Goal: Contribute content: Add original content to the website for others to see

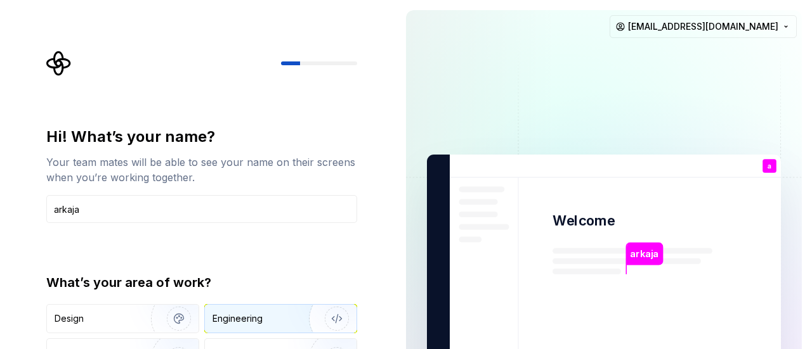
type input "arkaja"
click at [318, 313] on img "button" at bounding box center [328, 319] width 81 height 85
type button "Engineering"
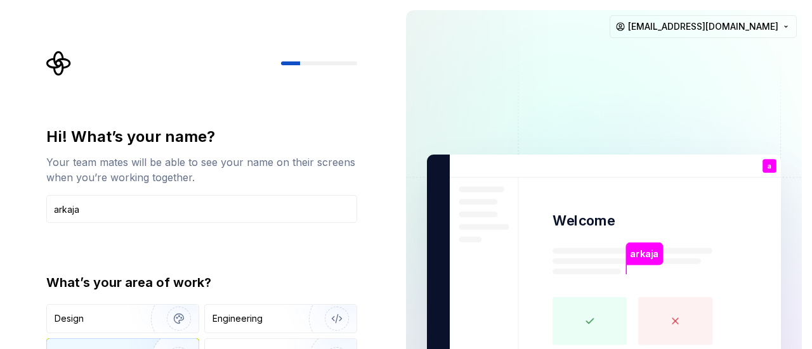
type button "Product"
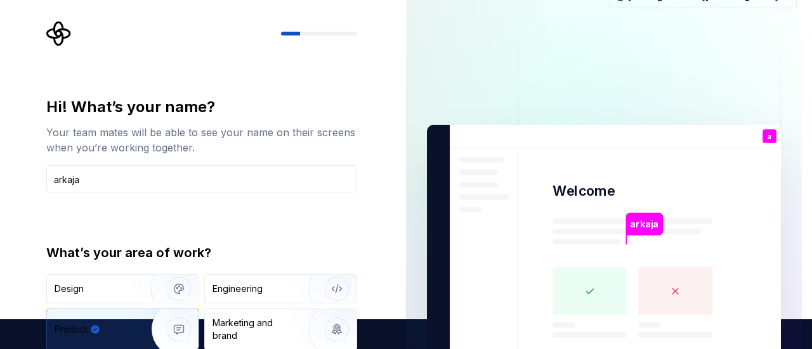
type button "Brand"
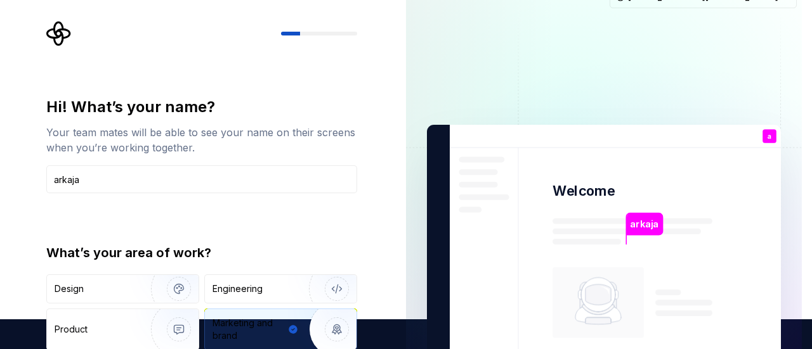
type button "Other"
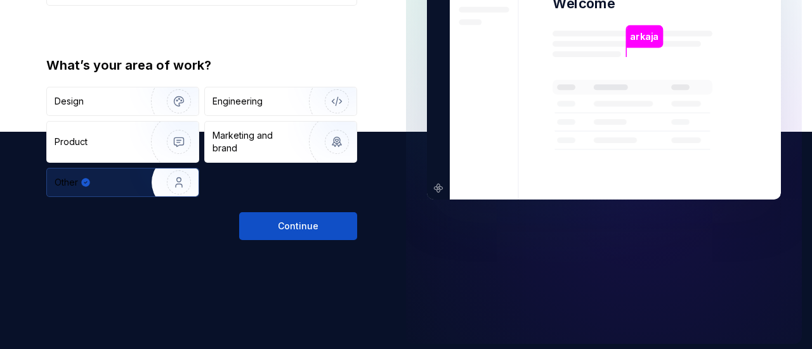
scroll to position [221, 0]
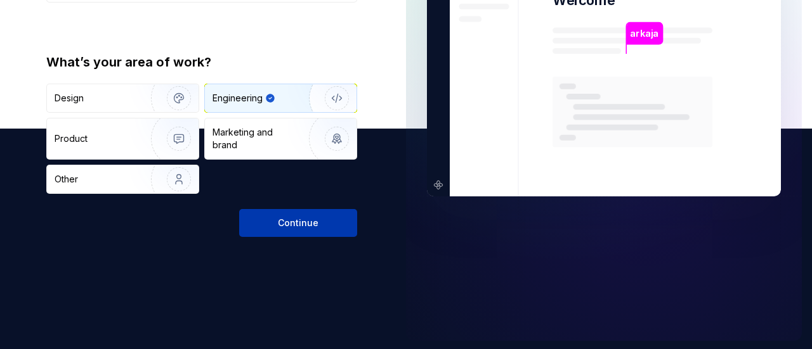
click at [293, 225] on span "Continue" at bounding box center [298, 223] width 41 height 13
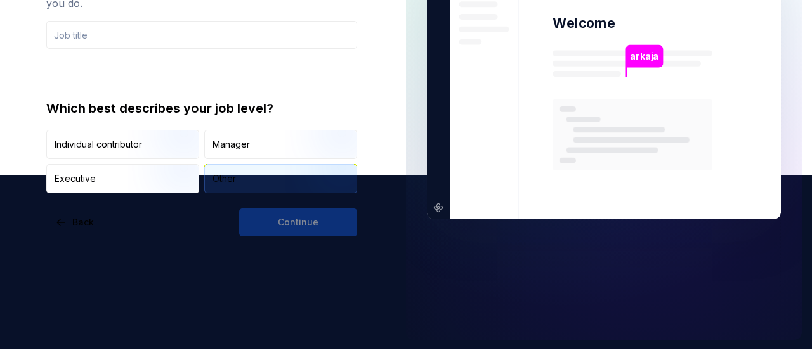
click at [275, 181] on div "Other" at bounding box center [281, 179] width 152 height 28
click at [287, 233] on div "Continue" at bounding box center [298, 223] width 118 height 28
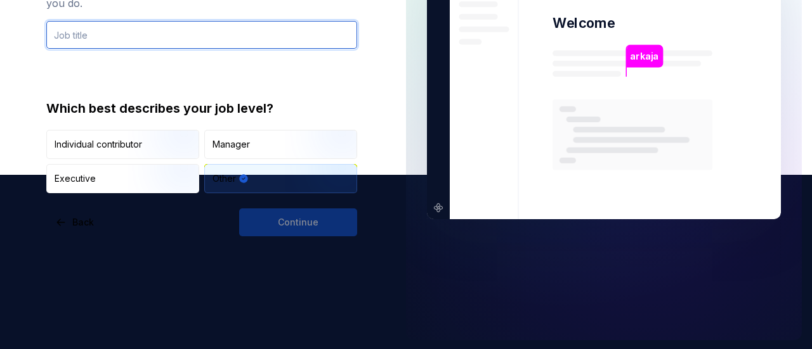
click at [199, 30] on input "text" at bounding box center [201, 35] width 311 height 28
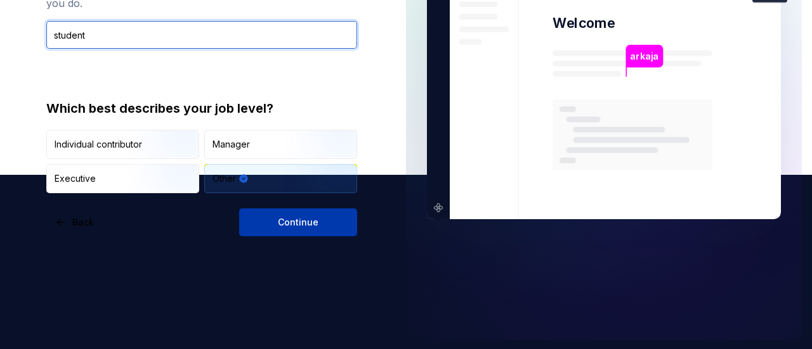
type input "student"
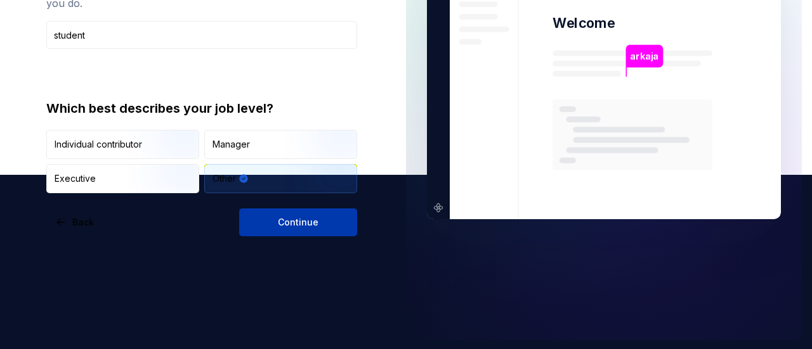
click at [301, 224] on span "Continue" at bounding box center [298, 222] width 41 height 13
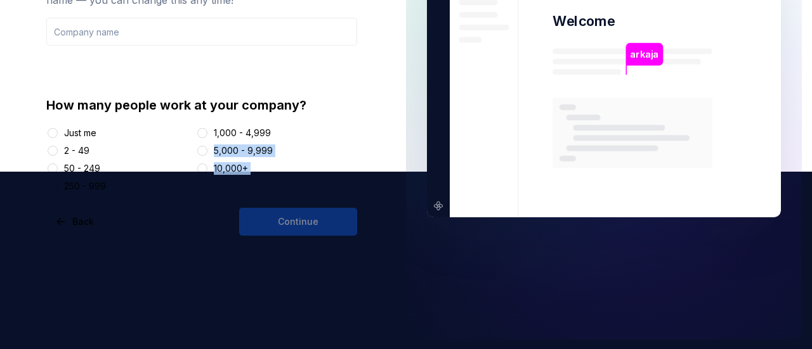
drag, startPoint x: 405, startPoint y: 67, endPoint x: 389, endPoint y: 141, distance: 76.4
click at [389, 141] on div "Which company are you working for? We’ll use your company name as your Supernov…" at bounding box center [406, 86] width 812 height 528
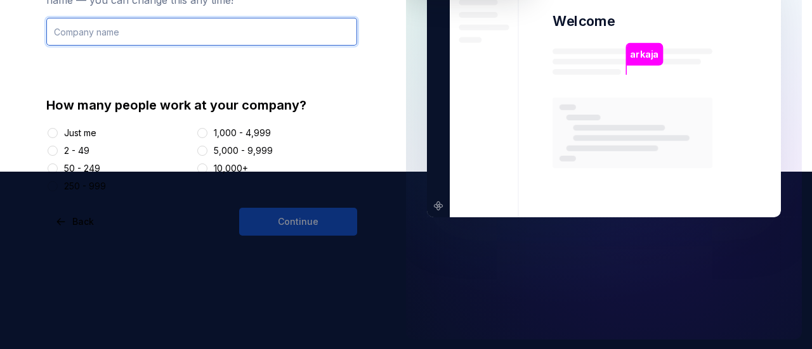
click at [250, 42] on input "text" at bounding box center [201, 32] width 311 height 28
type input "netlink"
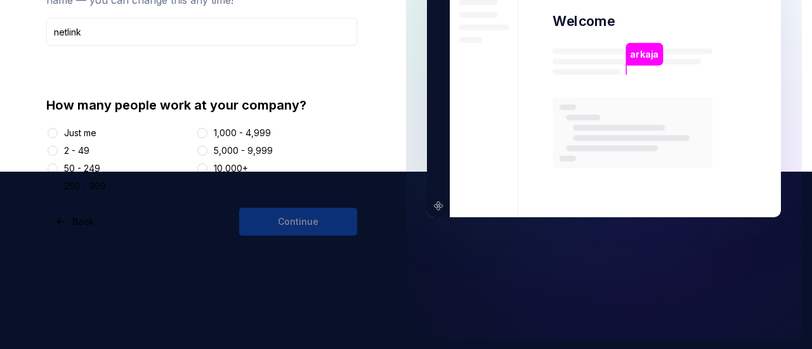
click at [212, 131] on div "1,000 - 4,999" at bounding box center [277, 133] width 162 height 13
click at [209, 166] on div at bounding box center [202, 168] width 13 height 13
click at [203, 166] on button "10,000+" at bounding box center [202, 169] width 10 height 10
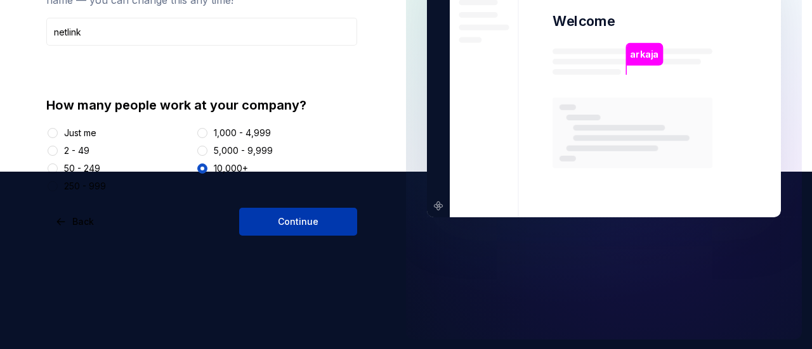
click at [296, 219] on span "Continue" at bounding box center [298, 222] width 41 height 13
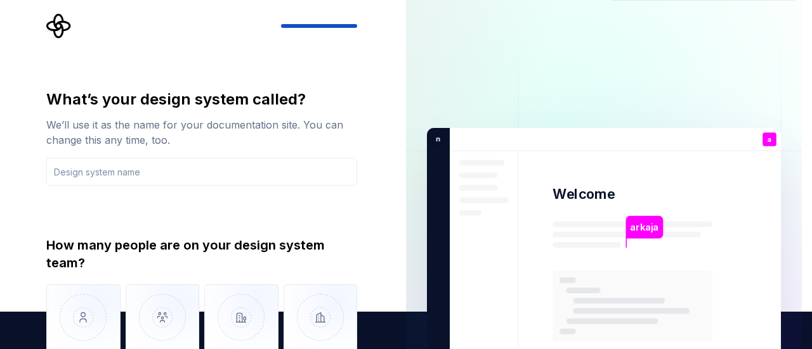
scroll to position [34, 0]
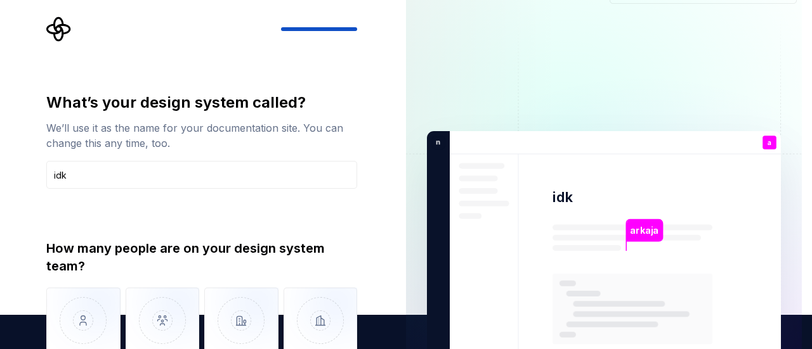
type input "idk"
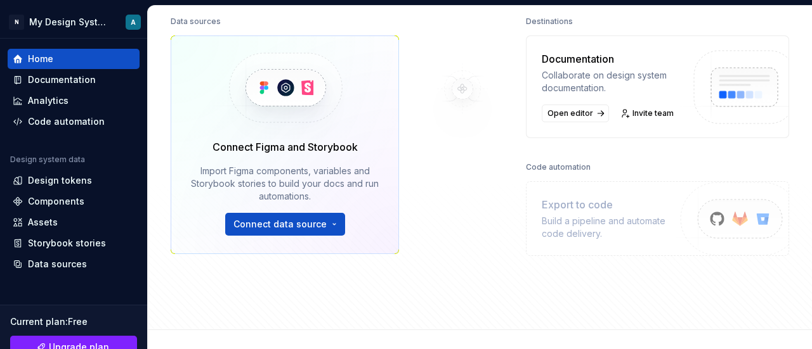
scroll to position [143, 0]
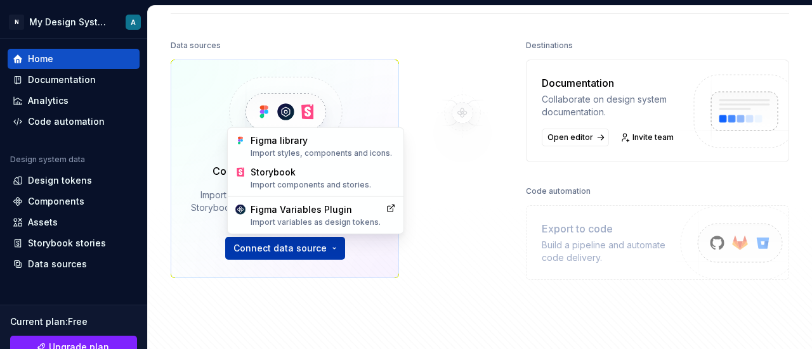
click at [274, 253] on html "N My Design System A Home Documentation Analytics Code automation Design system…" at bounding box center [406, 174] width 812 height 349
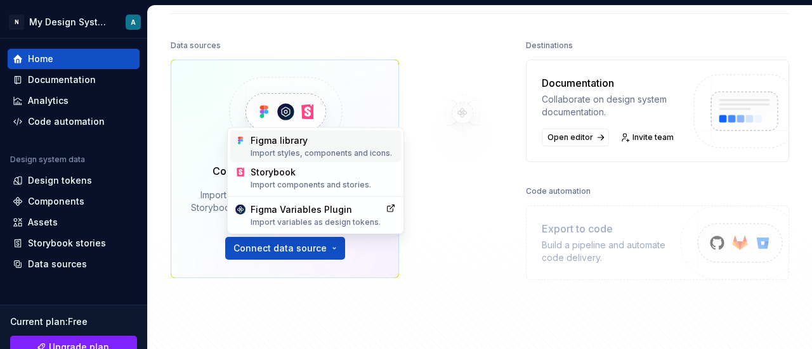
click at [296, 143] on div "Figma library Import styles, components and icons." at bounding box center [323, 146] width 145 height 24
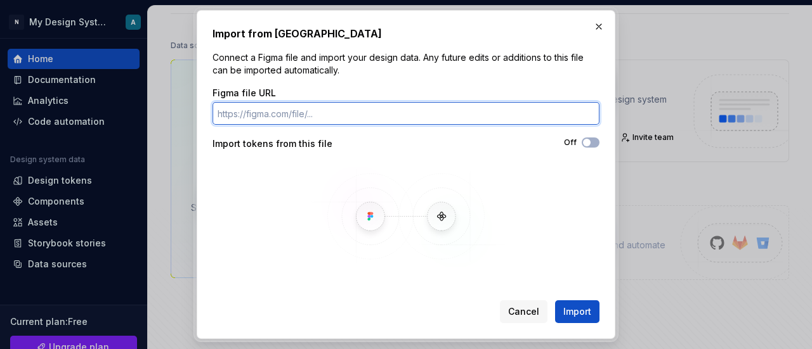
click at [302, 113] on input "Figma file URL" at bounding box center [405, 113] width 387 height 23
paste input "https://www.figma.com/design/39cCtzevGcVRSTS7cRxaw4/Untitled?node-id=72-87&t=9s…"
type input "https://www.figma.com/design/39cCtzevGcVRSTS7cRxaw4/Untitled?node-id=72-87&t=9s…"
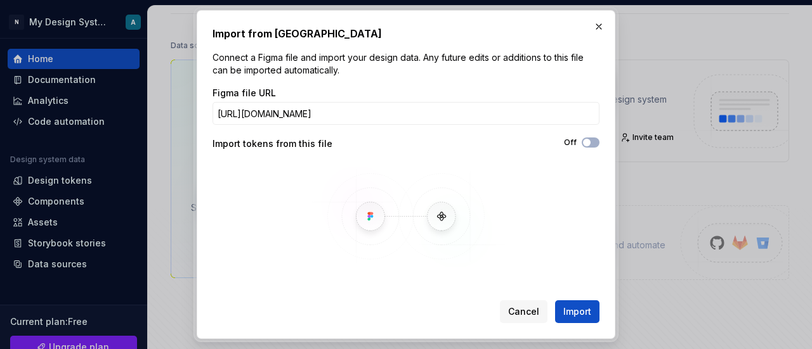
scroll to position [0, 0]
click at [589, 148] on div "Off" at bounding box center [502, 144] width 193 height 13
click at [590, 143] on span "button" at bounding box center [587, 143] width 8 height 8
click at [577, 308] on span "Import" at bounding box center [577, 312] width 28 height 13
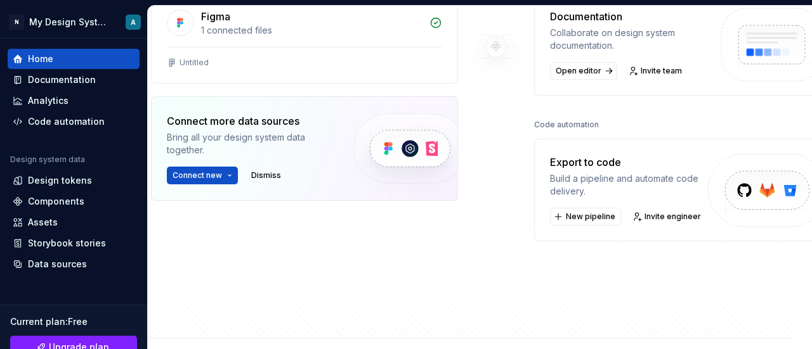
scroll to position [172, 20]
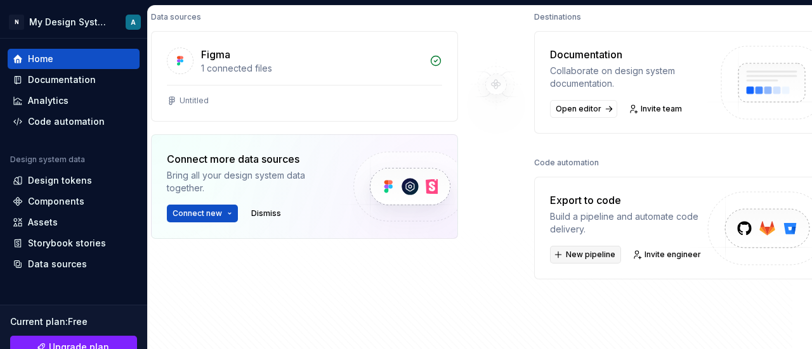
click at [566, 254] on span "New pipeline" at bounding box center [590, 255] width 49 height 10
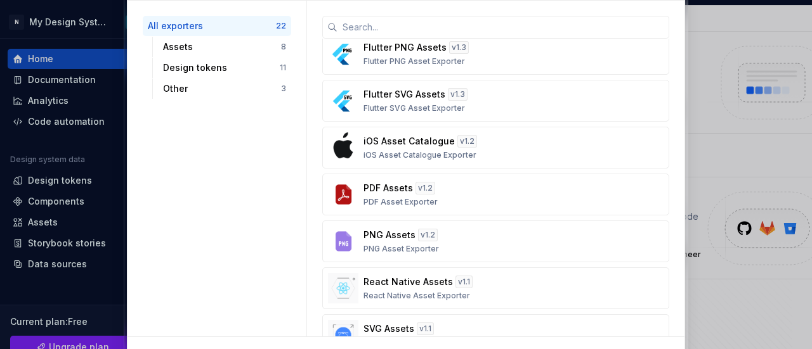
scroll to position [0, 0]
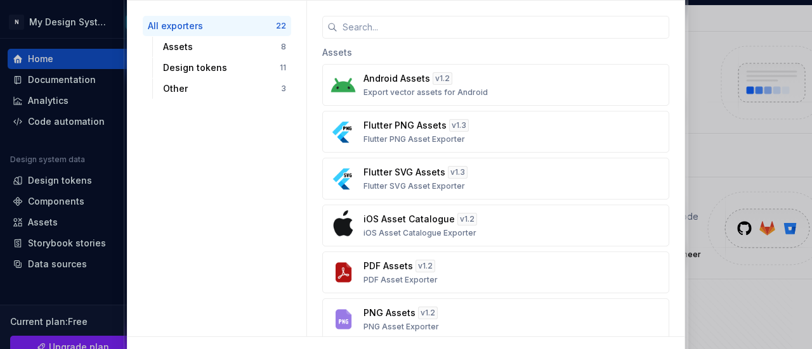
drag, startPoint x: 686, startPoint y: 11, endPoint x: 719, endPoint y: 50, distance: 50.8
click at [719, 50] on div "Select exporter All exporters 22 Assets 8 Design tokens 11 Other 3 Assets Andro…" at bounding box center [406, 174] width 812 height 349
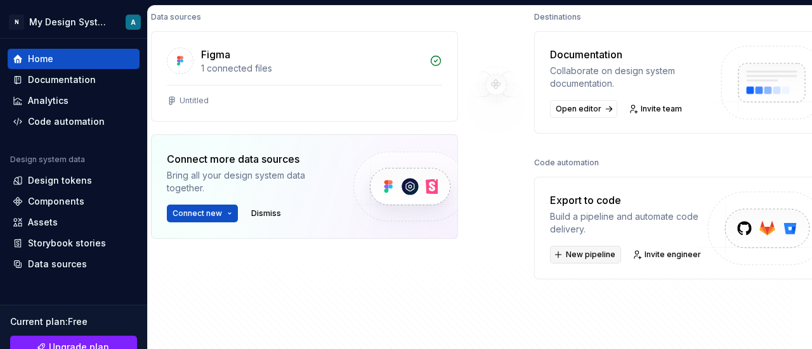
click at [598, 258] on button "New pipeline" at bounding box center [585, 255] width 71 height 18
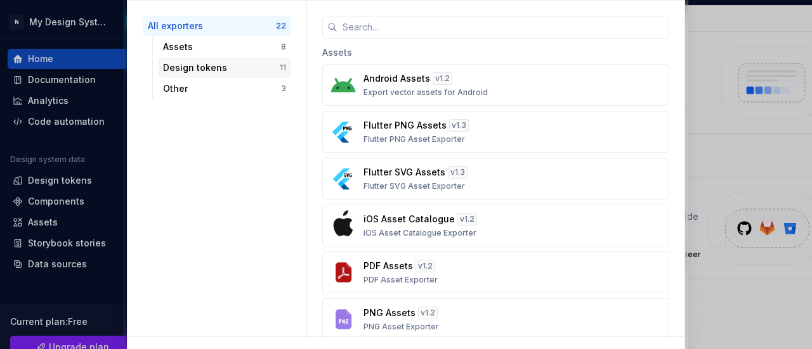
click at [253, 69] on div "Design tokens" at bounding box center [221, 68] width 117 height 13
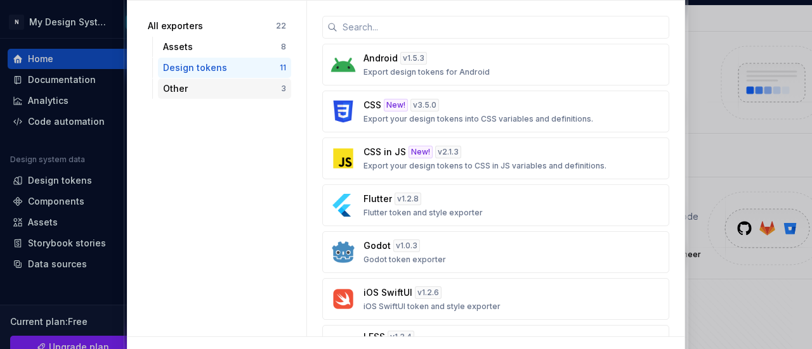
click at [246, 86] on div "Other" at bounding box center [222, 88] width 118 height 13
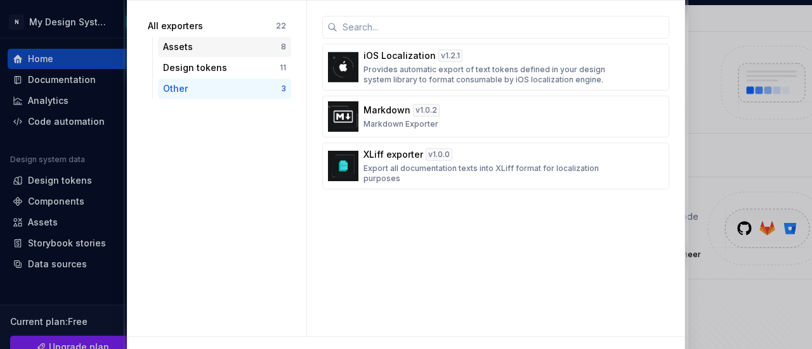
click at [244, 52] on div "Assets" at bounding box center [222, 47] width 118 height 13
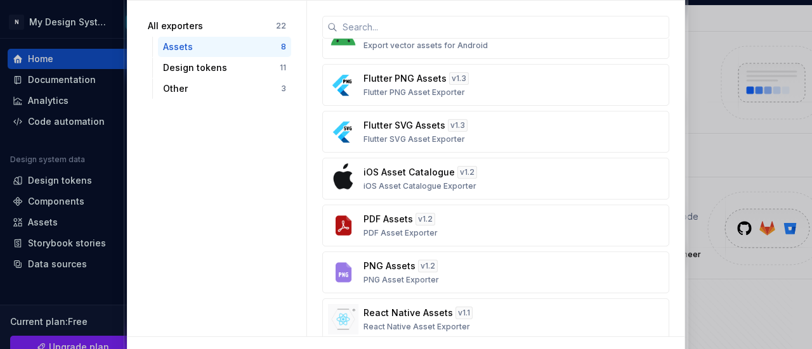
scroll to position [26, 0]
drag, startPoint x: 685, startPoint y: 155, endPoint x: 680, endPoint y: 116, distance: 39.7
click at [680, 116] on div "Select exporter All exporters 22 Assets 8 Design tokens 11 Other 3 Android Asse…" at bounding box center [406, 175] width 565 height 439
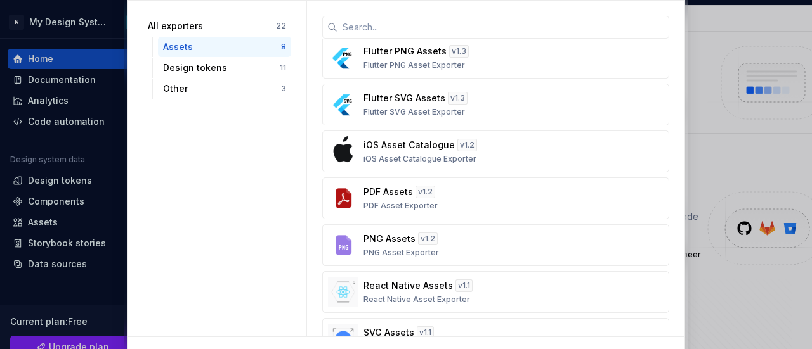
scroll to position [55, 0]
click at [507, 94] on div "Flutter SVG Assets v 1.3 Flutter SVG Asset Exporter" at bounding box center [491, 103] width 257 height 25
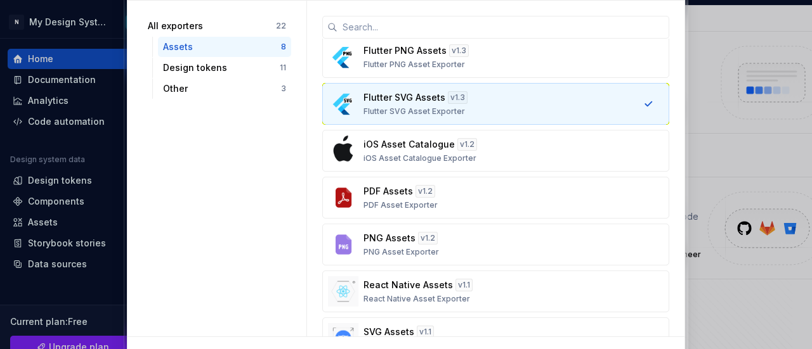
scroll to position [89, 0]
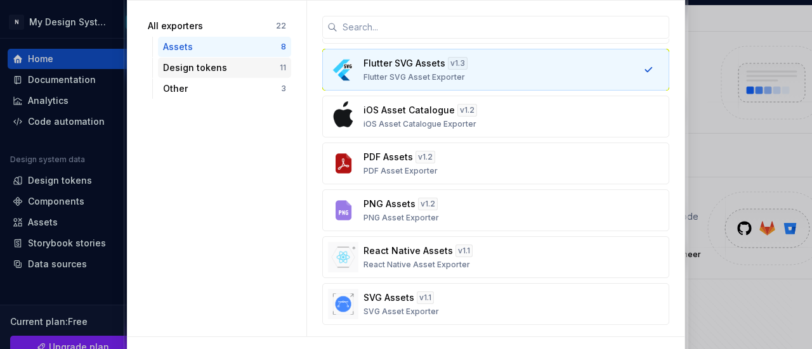
click at [209, 67] on div "Design tokens" at bounding box center [221, 68] width 117 height 13
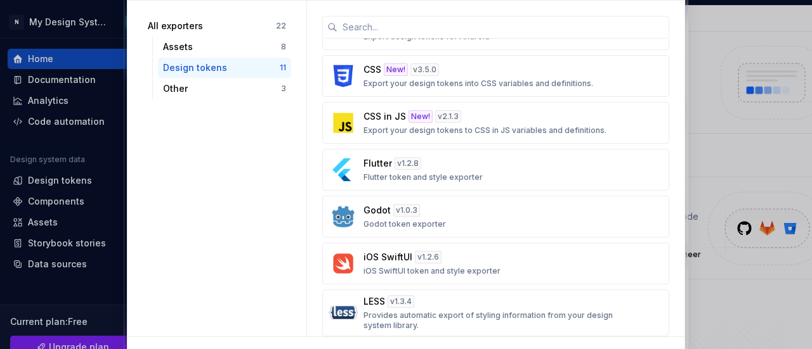
scroll to position [33, 0]
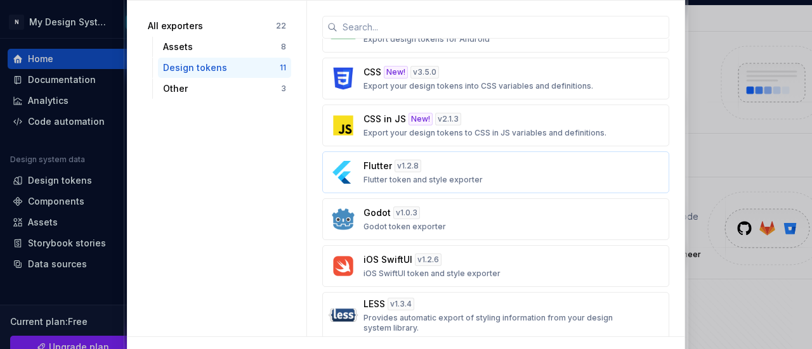
click at [519, 174] on div "Flutter v 1.2.8 Flutter token and style exporter" at bounding box center [491, 172] width 257 height 25
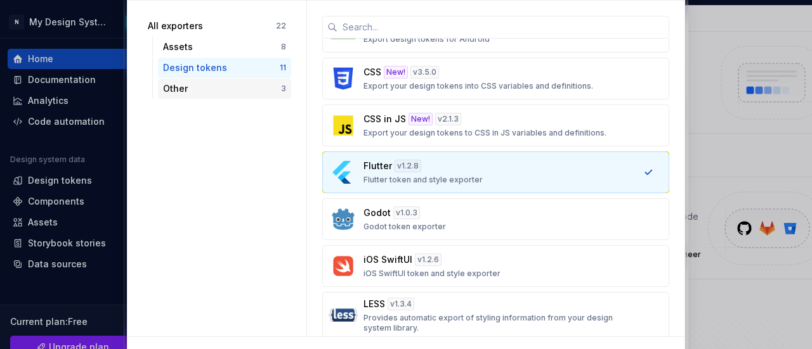
click at [228, 87] on div "Other" at bounding box center [222, 88] width 118 height 13
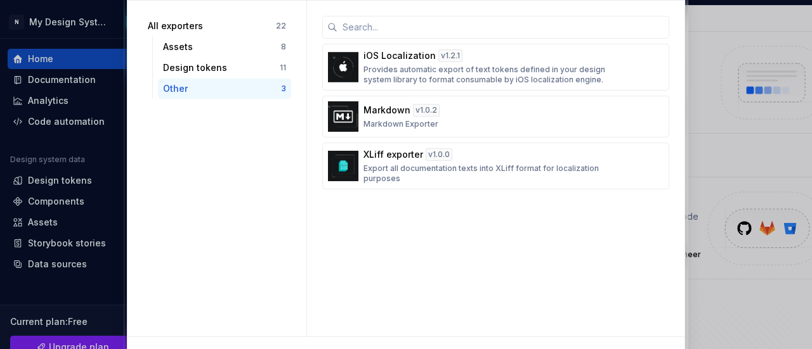
scroll to position [0, 0]
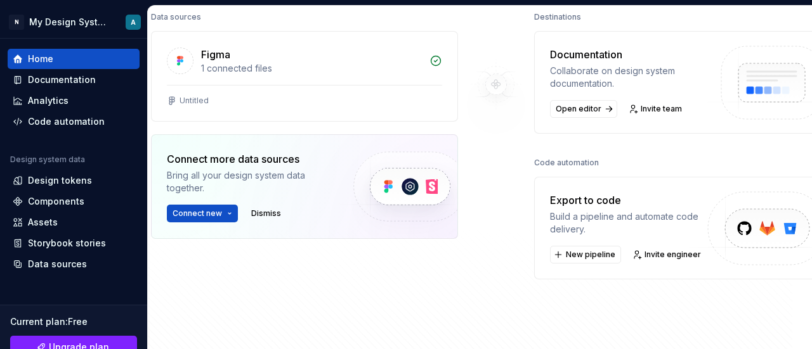
drag, startPoint x: 811, startPoint y: 161, endPoint x: 811, endPoint y: 215, distance: 53.9
click at [579, 254] on span "New pipeline" at bounding box center [590, 255] width 49 height 10
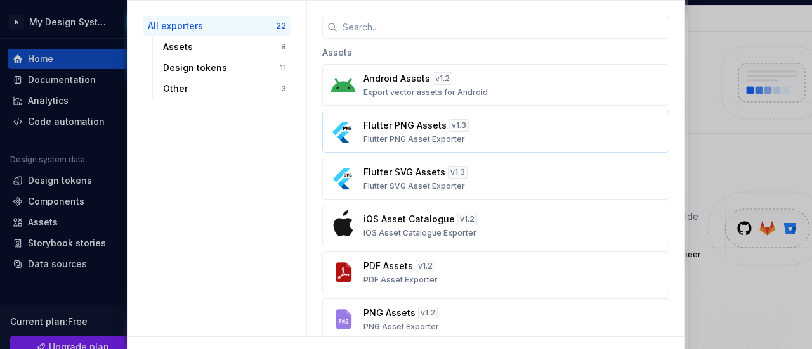
click at [514, 124] on div "Flutter PNG Assets v 1.3 Flutter PNG Asset Exporter" at bounding box center [491, 131] width 257 height 25
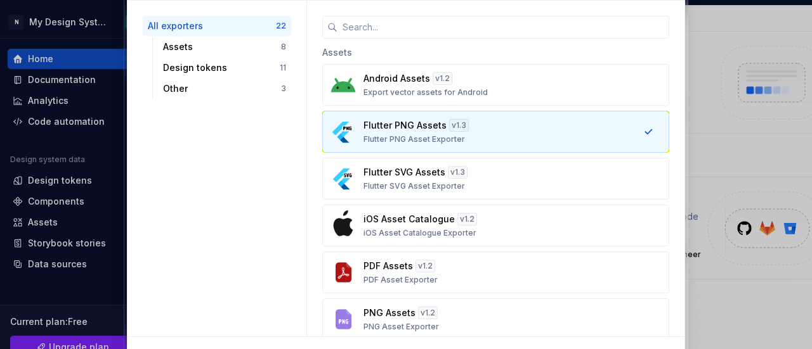
click at [514, 124] on div "Flutter PNG Assets v 1.3 Flutter PNG Asset Exporter" at bounding box center [491, 131] width 257 height 25
click at [511, 155] on div "Android Assets v 1.2 Export vector assets for Android Flutter PNG Assets v 1.3 …" at bounding box center [495, 249] width 347 height 370
click at [506, 173] on div "Flutter SVG Assets v 1.3 Flutter SVG Asset Exporter" at bounding box center [491, 178] width 257 height 25
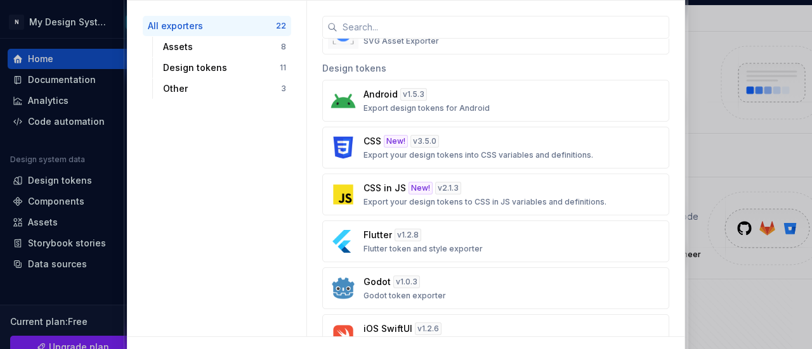
scroll to position [391, 0]
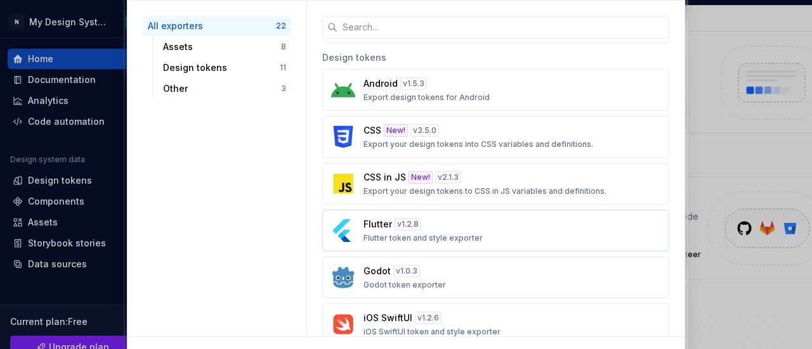
click at [544, 218] on div "Flutter v 1.2.8 Flutter token and style exporter" at bounding box center [491, 230] width 257 height 25
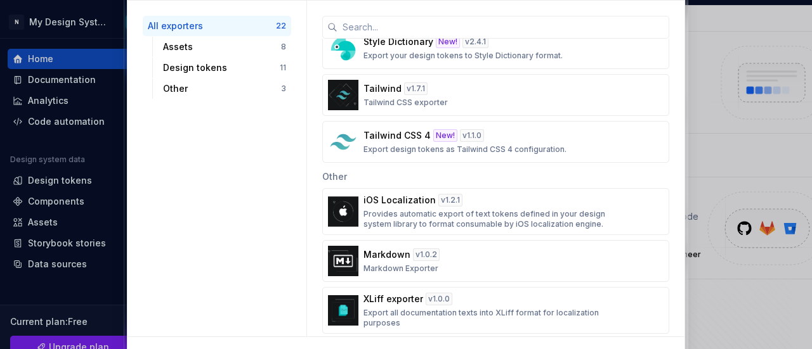
scroll to position [816, 0]
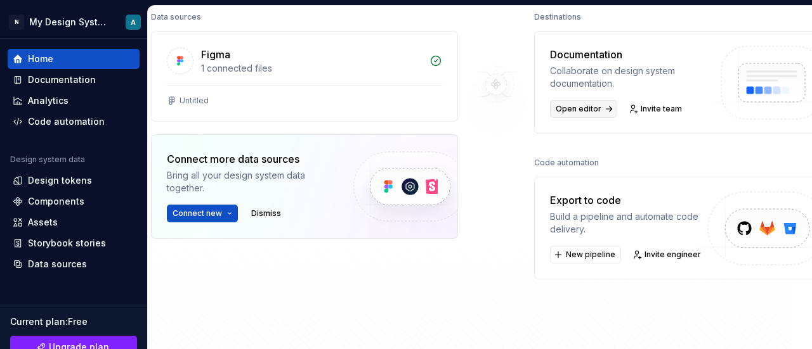
click at [573, 104] on span "Open editor" at bounding box center [579, 109] width 46 height 10
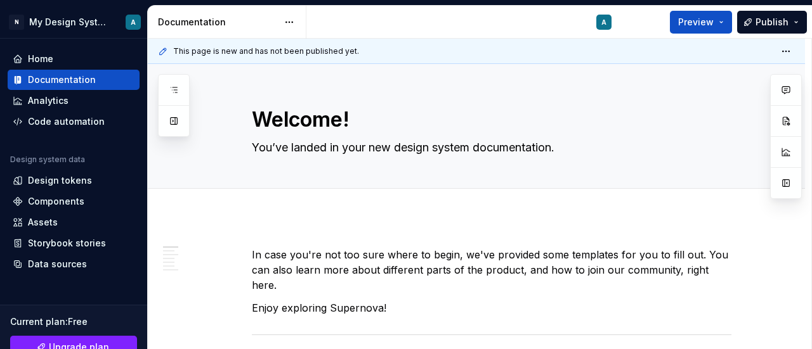
drag, startPoint x: 811, startPoint y: 75, endPoint x: 811, endPoint y: 107, distance: 31.7
click at [811, 107] on div "This page is new and has not been published yet. Welcome! You’ve landed in your…" at bounding box center [480, 194] width 664 height 311
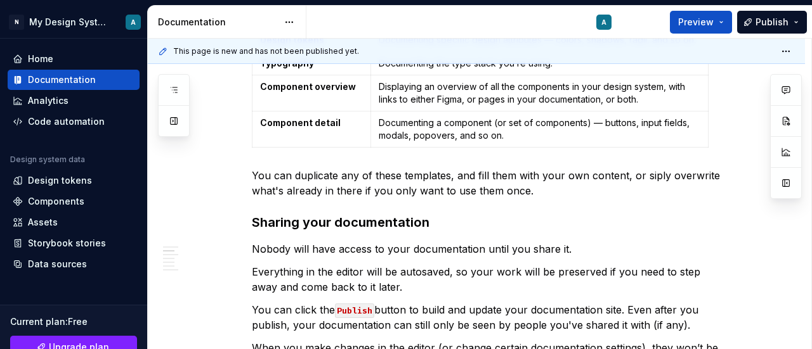
scroll to position [494, 0]
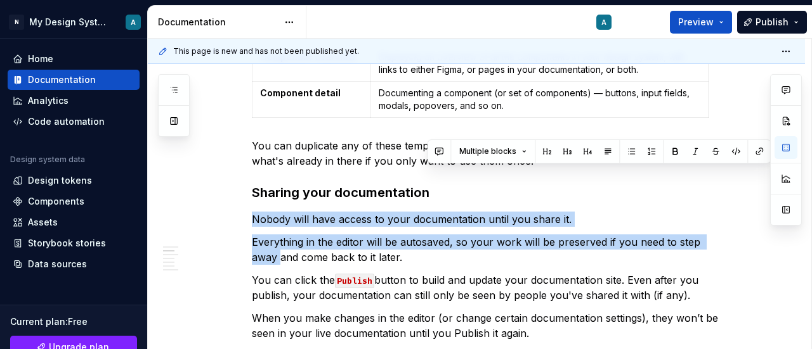
drag, startPoint x: 811, startPoint y: 168, endPoint x: 811, endPoint y: 214, distance: 46.3
click at [811, 214] on div "This page is new and has not been published yet. Welcome! You’ve landed in your…" at bounding box center [480, 194] width 664 height 311
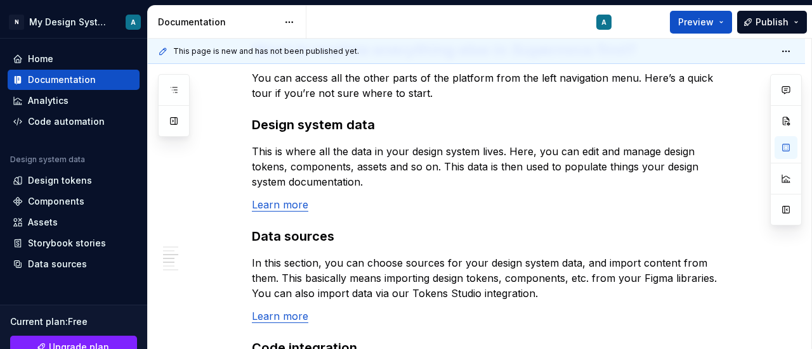
scroll to position [825, 0]
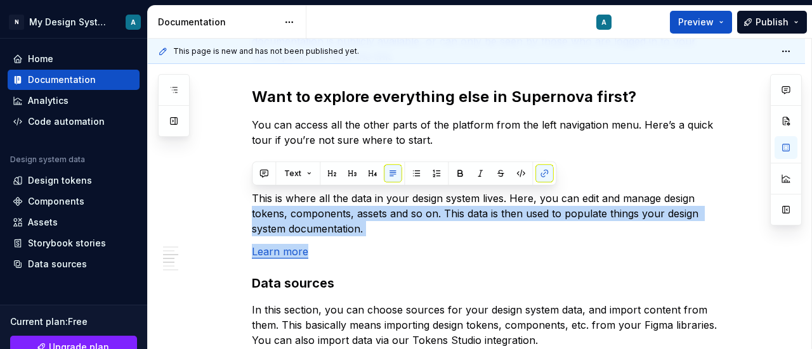
drag, startPoint x: 811, startPoint y: 231, endPoint x: 811, endPoint y: 173, distance: 57.7
click at [811, 173] on div "This page is new and has not been published yet. Welcome! You’ve landed in your…" at bounding box center [480, 194] width 664 height 311
click at [671, 192] on p "This is where all the data in your design system lives. Here, you can edit and …" at bounding box center [492, 214] width 480 height 46
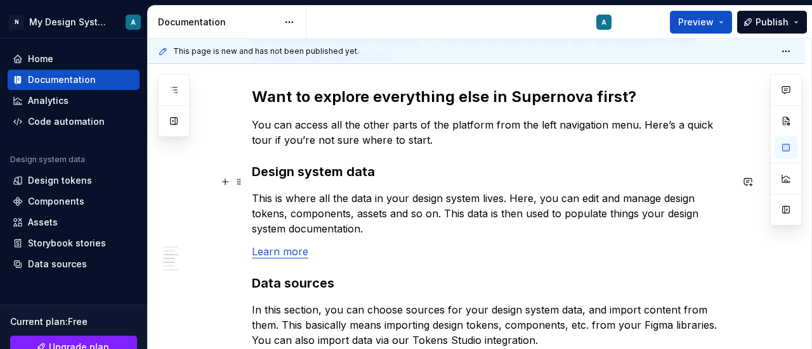
click at [676, 214] on p "This is where all the data in your design system lives. Here, you can edit and …" at bounding box center [492, 214] width 480 height 46
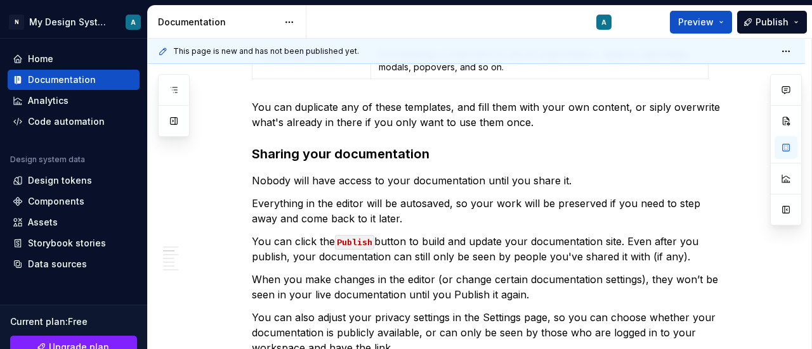
scroll to position [530, 0]
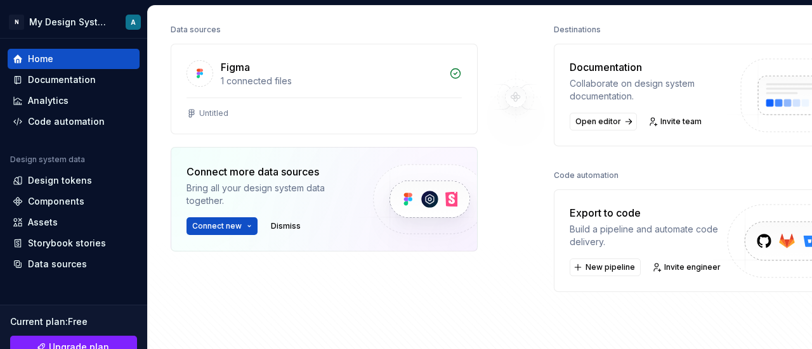
scroll to position [164, 0]
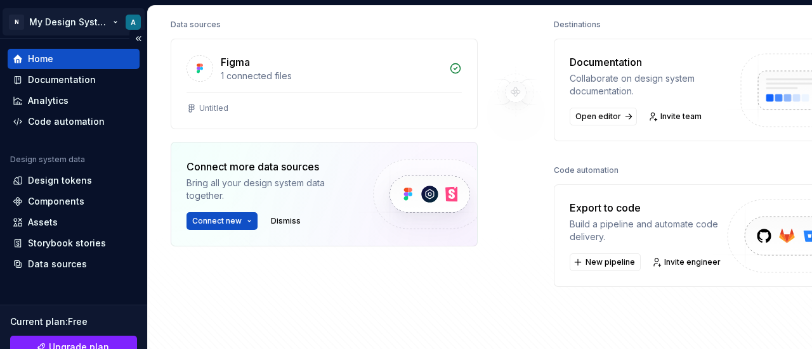
click at [129, 18] on html "N My Design System A Home Documentation Analytics Code automation Design system…" at bounding box center [406, 174] width 812 height 349
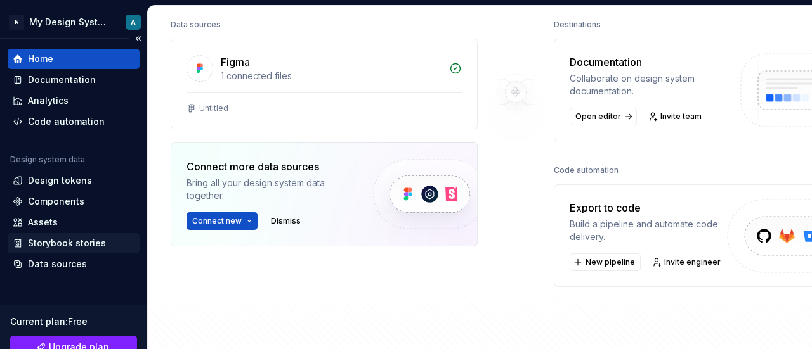
click at [119, 242] on html "N My Design System A Home Documentation Analytics Code automation Design system…" at bounding box center [406, 174] width 812 height 349
click at [108, 87] on div "Documentation" at bounding box center [74, 80] width 132 height 20
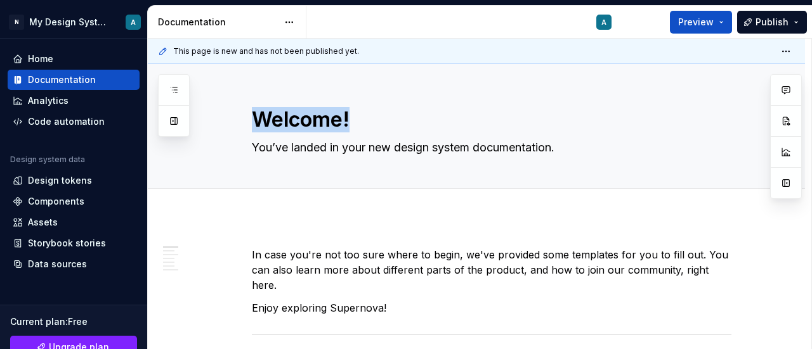
drag, startPoint x: 811, startPoint y: 69, endPoint x: 811, endPoint y: 181, distance: 112.3
click at [811, 181] on div "This page is new and has not been published yet. Welcome! You’ve landed in your…" at bounding box center [480, 194] width 664 height 311
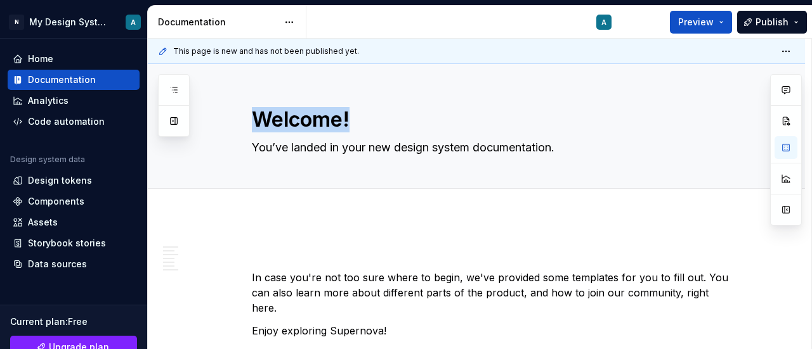
drag, startPoint x: 811, startPoint y: 94, endPoint x: 811, endPoint y: 161, distance: 67.2
click at [811, 161] on div "This page is new and has not been published yet. Welcome! You’ve landed in your…" at bounding box center [480, 194] width 664 height 311
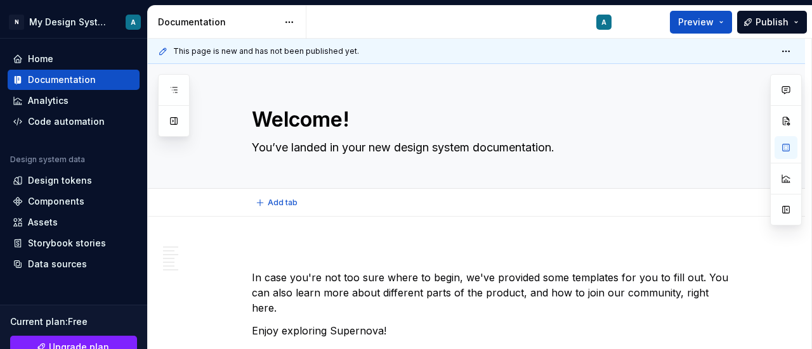
click at [704, 195] on div "Add tab" at bounding box center [492, 203] width 480 height 18
type textarea "*"
